Goal: Transaction & Acquisition: Book appointment/travel/reservation

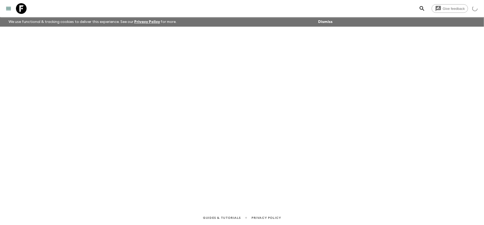
click at [26, 5] on icon at bounding box center [21, 8] width 11 height 11
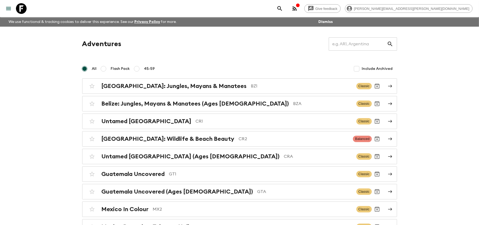
click at [250, 143] on div "[GEOGRAPHIC_DATA]: Wildlife & Beach Beauty CR2 Balanced" at bounding box center [229, 138] width 285 height 11
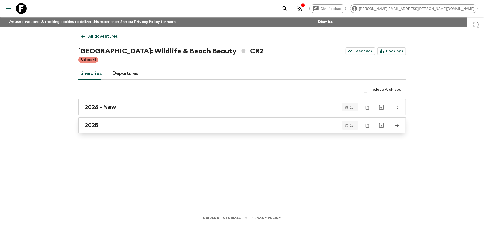
click at [259, 129] on link "2025" at bounding box center [242, 125] width 328 height 16
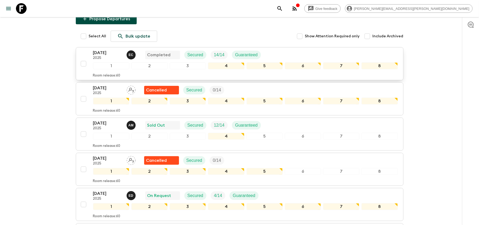
scroll to position [71, 0]
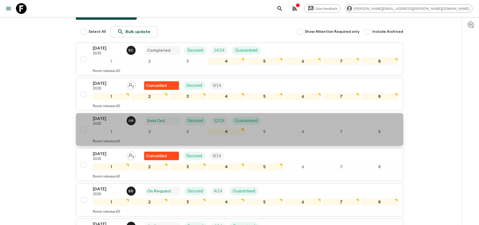
click at [107, 120] on p "[DATE]" at bounding box center [107, 118] width 29 height 6
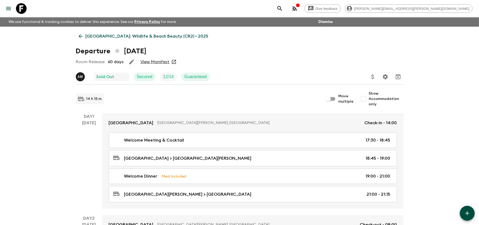
click at [146, 61] on link "View Manifest" at bounding box center [154, 61] width 29 height 5
